Goal: Transaction & Acquisition: Purchase product/service

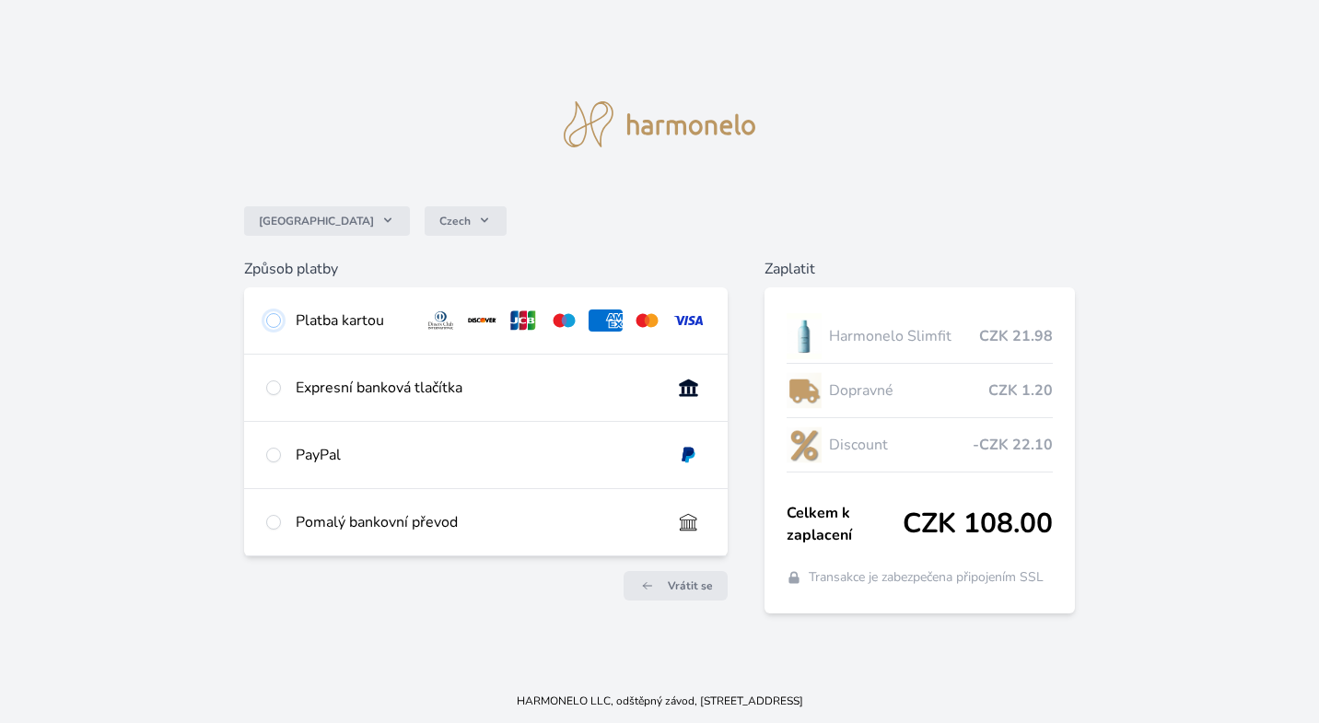
click at [277, 321] on input "radio" at bounding box center [273, 320] width 15 height 15
radio input "true"
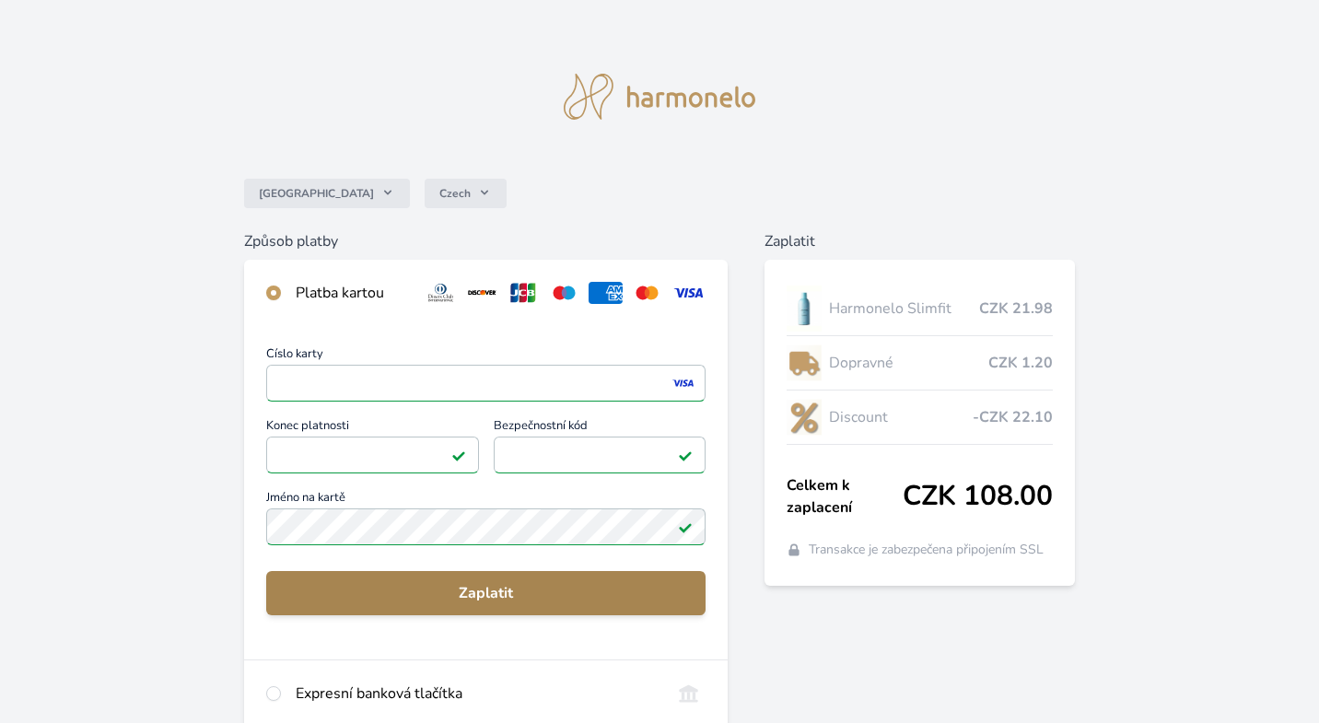
click at [396, 598] on span "Zaplatit" at bounding box center [486, 593] width 410 height 22
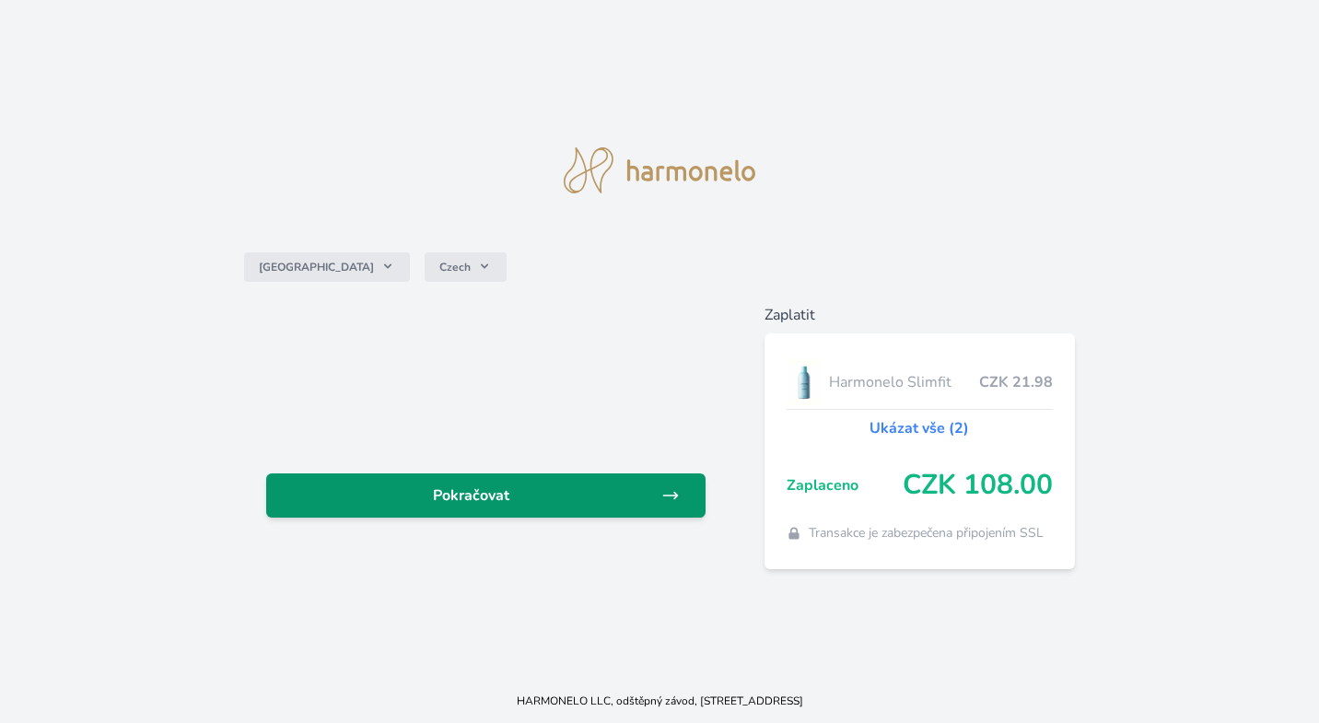
click at [475, 493] on span "Pokračovat" at bounding box center [471, 496] width 380 height 22
